Goal: Task Accomplishment & Management: Manage account settings

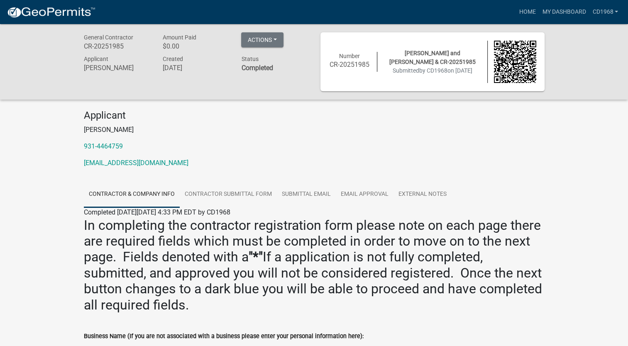
drag, startPoint x: 9, startPoint y: 0, endPoint x: 52, endPoint y: 53, distance: 68.2
click at [52, 53] on div "General Contractor CR-20251985 Amount Paid $0.00 Actions Printer Friendly Appli…" at bounding box center [314, 62] width 628 height 76
click at [53, 14] on img at bounding box center [51, 12] width 89 height 12
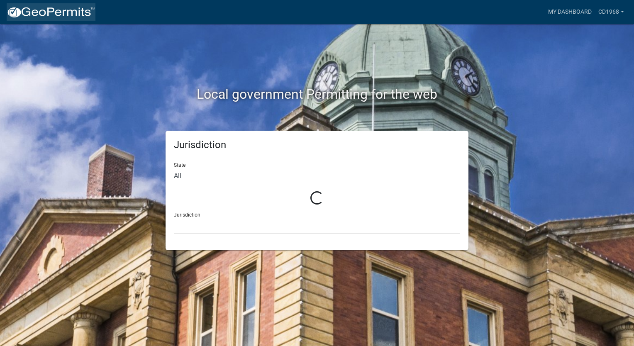
click at [53, 14] on img at bounding box center [51, 12] width 89 height 12
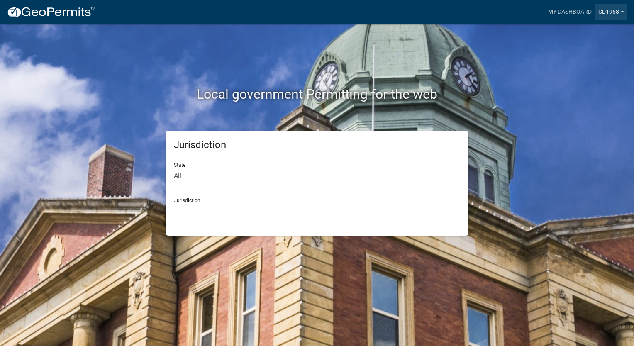
drag, startPoint x: 570, startPoint y: 14, endPoint x: 605, endPoint y: 8, distance: 34.9
click at [605, 8] on link "CD1968" at bounding box center [611, 12] width 32 height 16
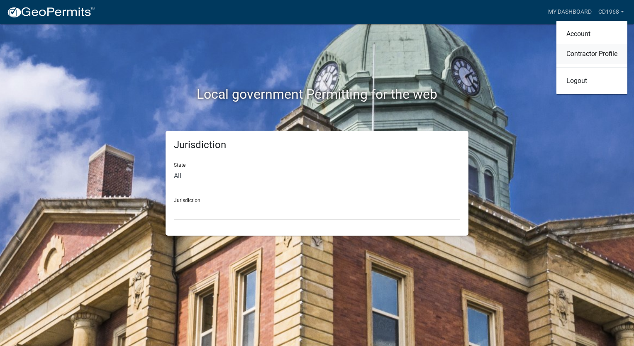
click at [591, 56] on link "Contractor Profile" at bounding box center [592, 54] width 71 height 20
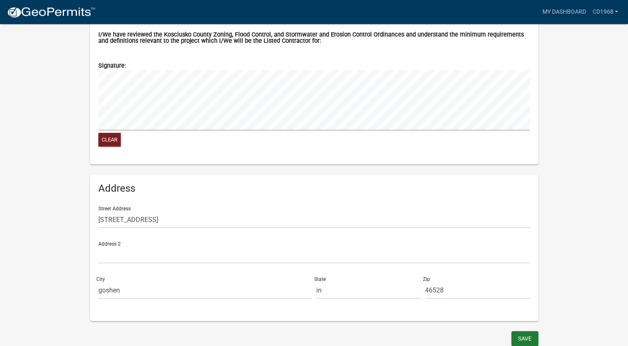
scroll to position [685, 0]
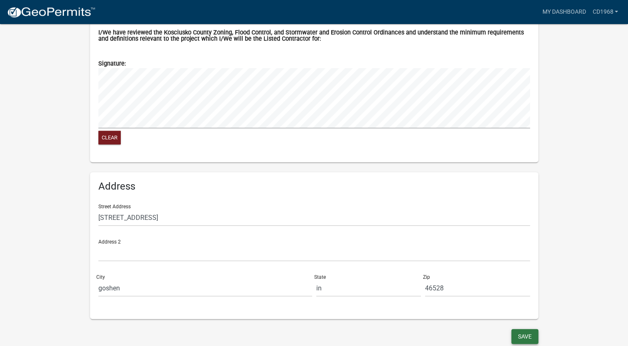
click at [517, 339] on button "Save" at bounding box center [524, 336] width 27 height 15
click at [93, 20] on link at bounding box center [51, 11] width 89 height 17
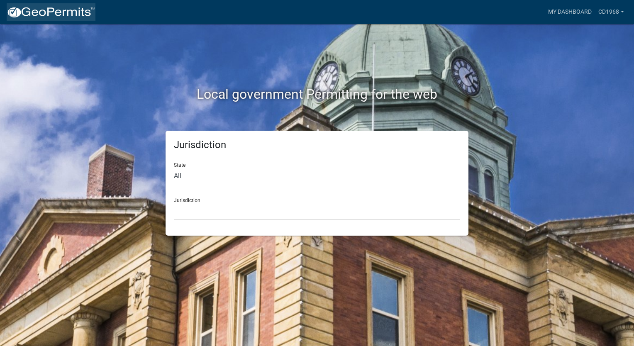
click at [18, 3] on link at bounding box center [51, 11] width 89 height 17
click at [19, 10] on img at bounding box center [51, 12] width 89 height 12
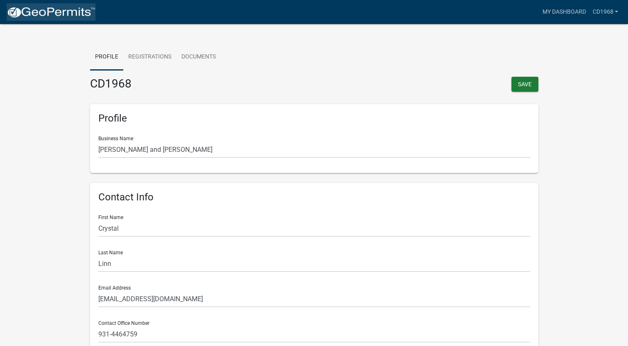
click at [25, 10] on img at bounding box center [51, 12] width 89 height 12
